Goal: Navigation & Orientation: Find specific page/section

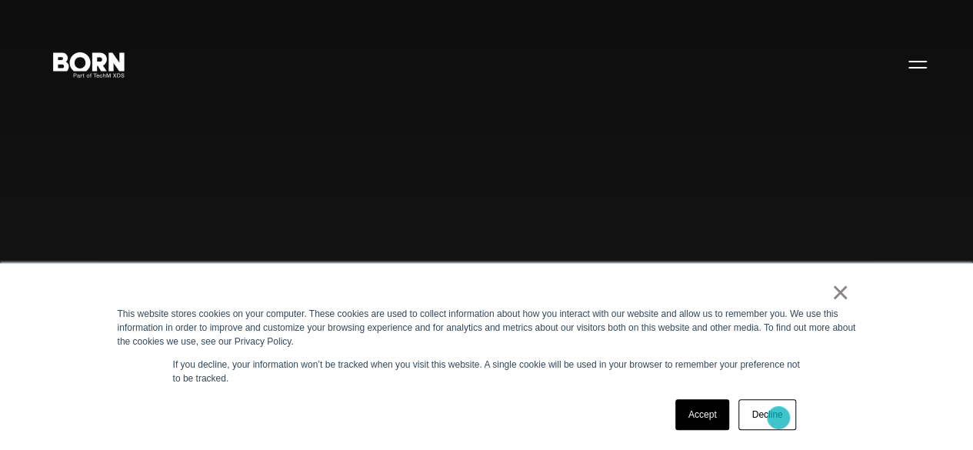
click at [779, 418] on link "Decline" at bounding box center [767, 414] width 57 height 31
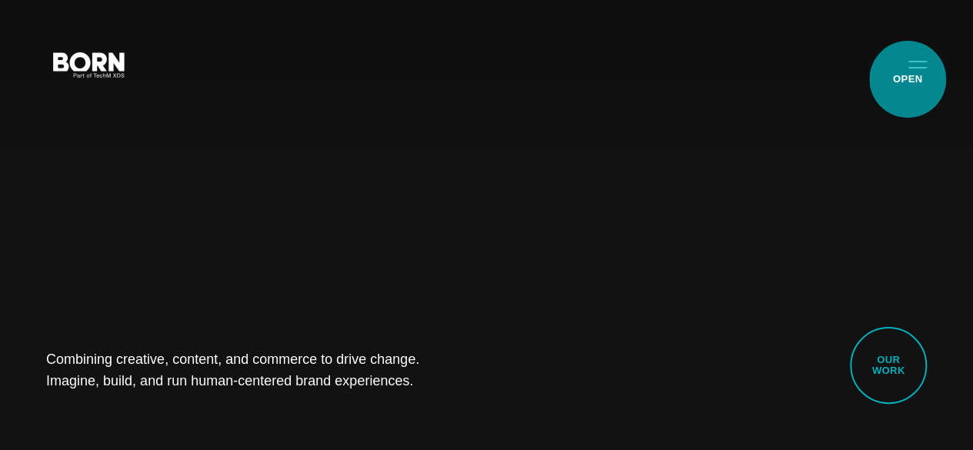
click at [908, 79] on button "Primary Menu" at bounding box center [918, 64] width 37 height 32
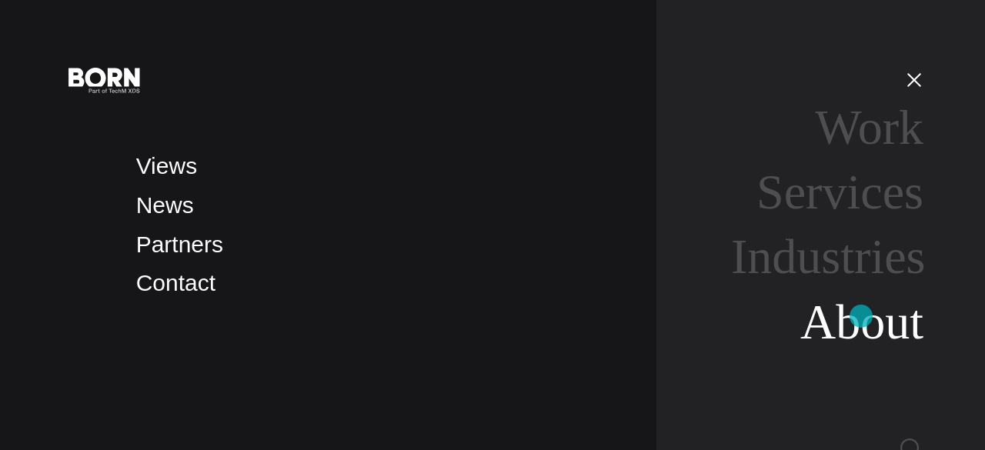
click at [861, 316] on link "About" at bounding box center [861, 322] width 123 height 55
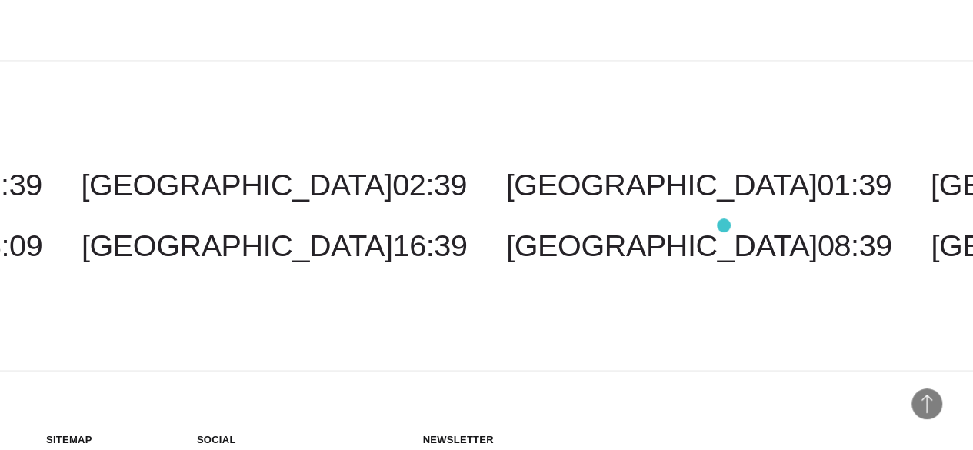
scroll to position [4151, 0]
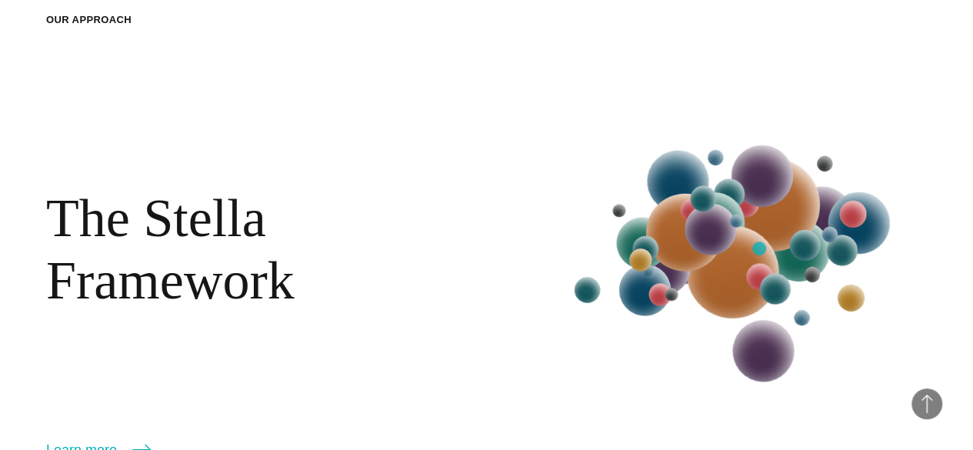
scroll to position [1328, 0]
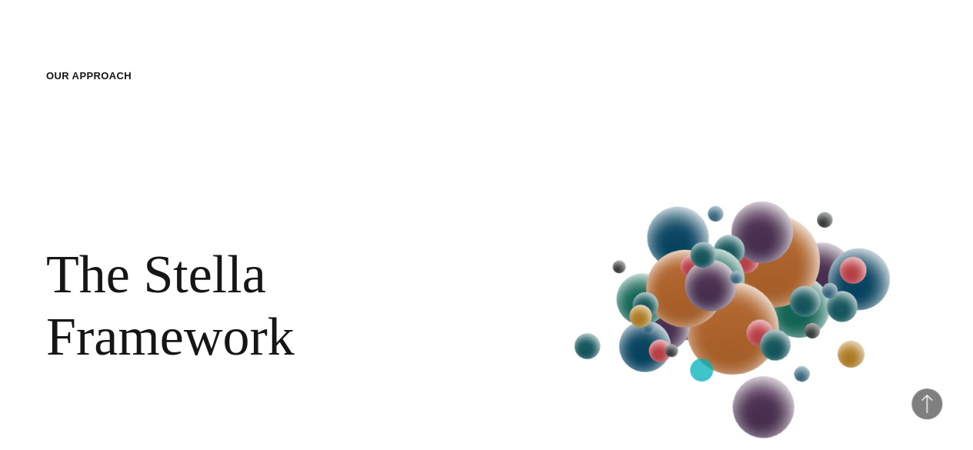
click at [702, 370] on img at bounding box center [738, 313] width 377 height 396
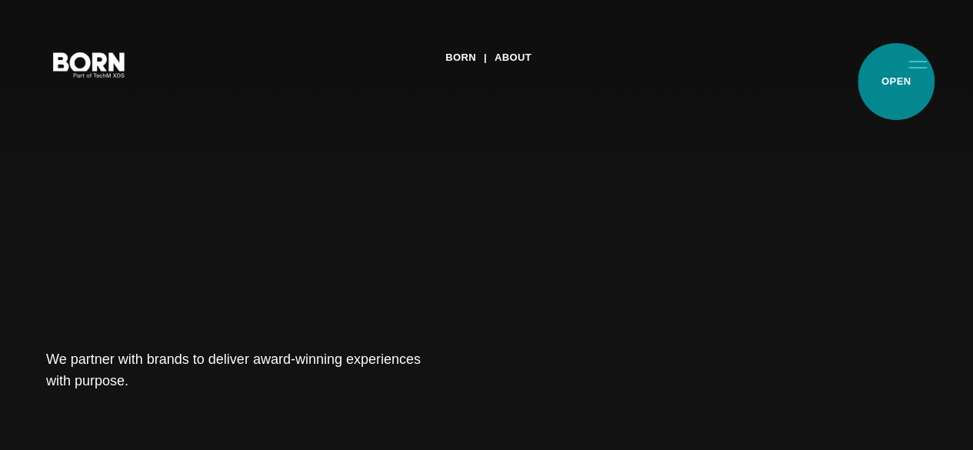
click at [900, 80] on button "Primary Menu" at bounding box center [918, 64] width 37 height 32
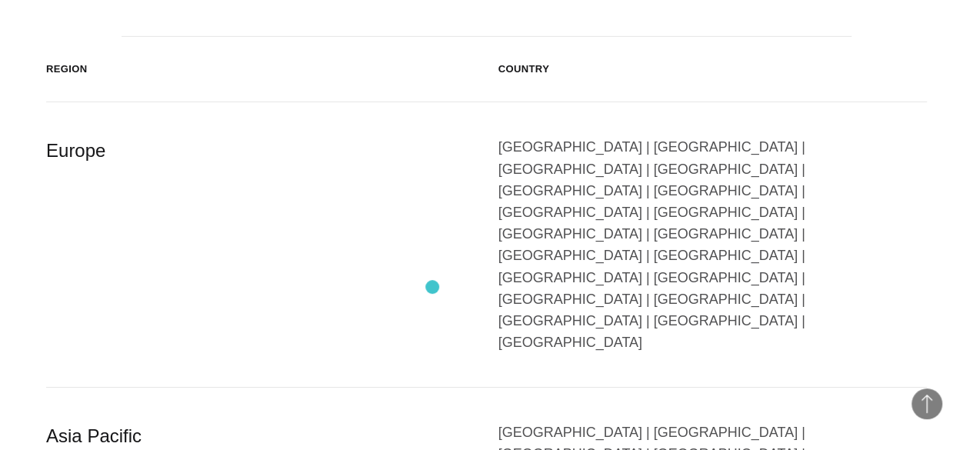
scroll to position [2499, 0]
